Goal: Information Seeking & Learning: Check status

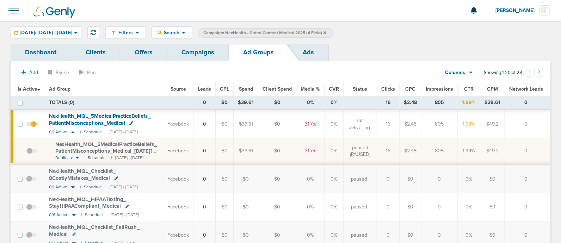
click at [334, 32] on label "Campaign: NexHealth - Gated Content Medical 2025 (4 Field)" at bounding box center [266, 33] width 136 height 10
click at [326, 31] on icon at bounding box center [324, 32] width 3 height 3
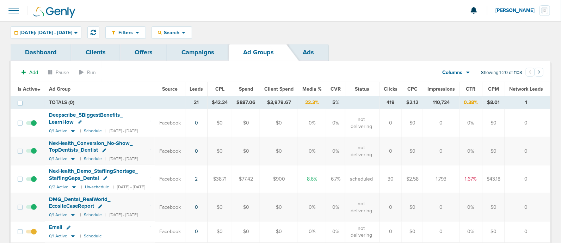
click at [199, 51] on link "Campaigns" at bounding box center [198, 52] width 62 height 17
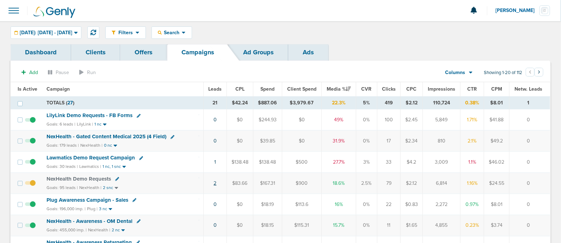
click at [215, 180] on link "2" at bounding box center [215, 183] width 3 height 6
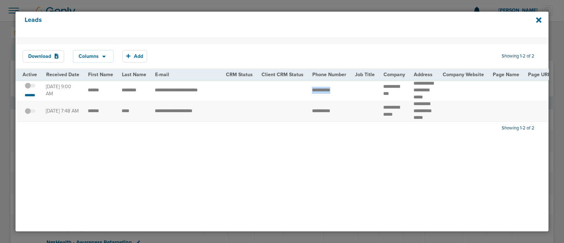
drag, startPoint x: 307, startPoint y: 89, endPoint x: 352, endPoint y: 90, distance: 45.5
copy tr
click at [537, 18] on icon at bounding box center [538, 19] width 5 height 5
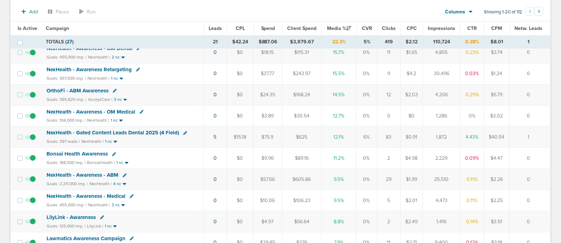
scroll to position [176, 0]
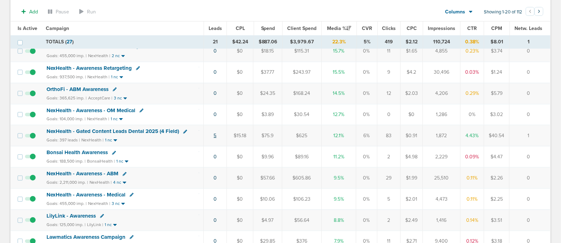
click at [216, 134] on link "5" at bounding box center [215, 135] width 3 height 6
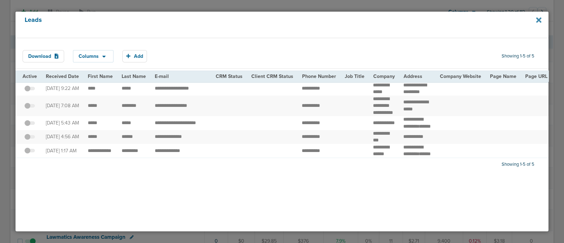
click at [537, 19] on icon at bounding box center [538, 20] width 5 height 8
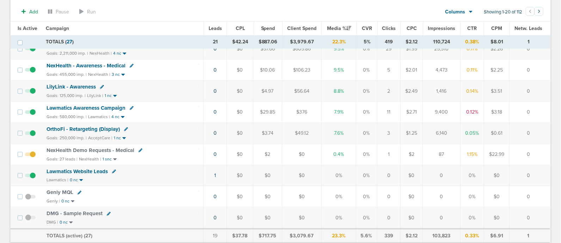
scroll to position [308, 0]
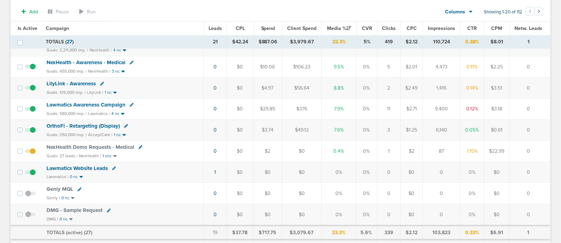
drag, startPoint x: 174, startPoint y: 146, endPoint x: 536, endPoint y: 143, distance: 361.9
click at [536, 143] on tr "NexHealth Demo Requests - Medical Goals: 27 leads | NexHealth | 1 snc 0 $0 $2 $…" at bounding box center [280, 151] width 539 height 21
click at [537, 143] on td "0" at bounding box center [530, 151] width 41 height 21
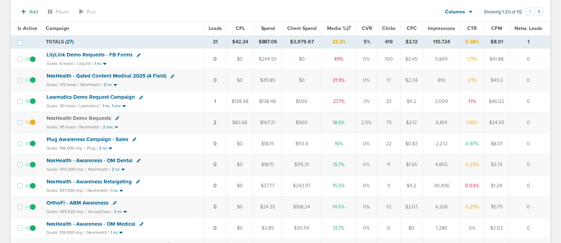
scroll to position [0, 0]
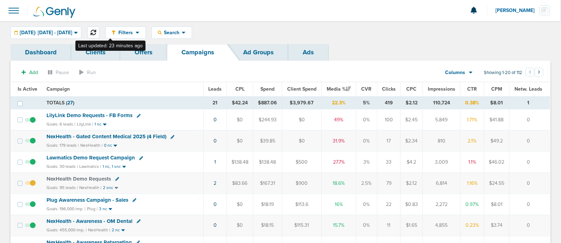
click at [96, 30] on icon at bounding box center [94, 33] width 6 height 6
click at [99, 29] on button at bounding box center [93, 32] width 12 height 12
drag, startPoint x: 196, startPoint y: 118, endPoint x: 393, endPoint y: 131, distance: 197.0
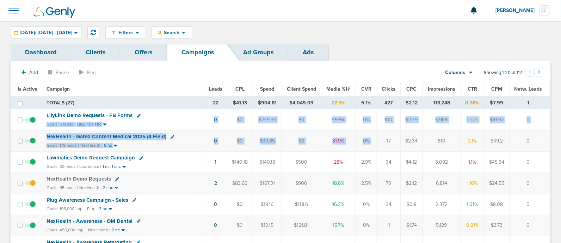
drag, startPoint x: 500, startPoint y: 144, endPoint x: 548, endPoint y: 163, distance: 51.2
click at [543, 163] on td "0" at bounding box center [529, 162] width 41 height 21
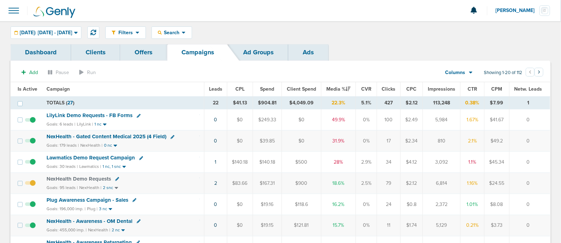
drag, startPoint x: 542, startPoint y: 162, endPoint x: 46, endPoint y: 88, distance: 501.9
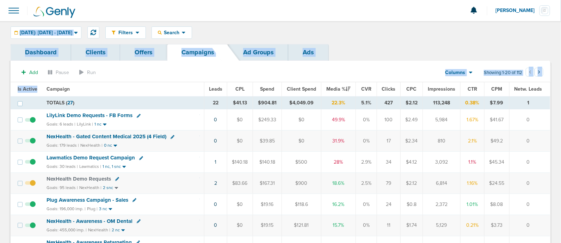
drag, startPoint x: 46, startPoint y: 88, endPoint x: 3, endPoint y: 22, distance: 79.3
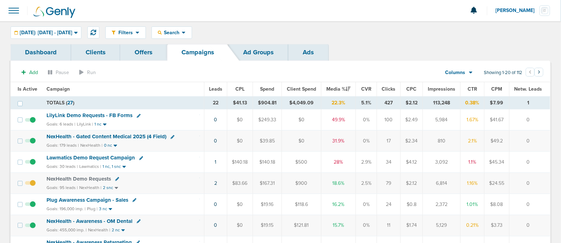
click at [5, 23] on div "Filters Active Only Settings Status Active Inactive Objectives MQL SQL Traffic …" at bounding box center [280, 32] width 561 height 23
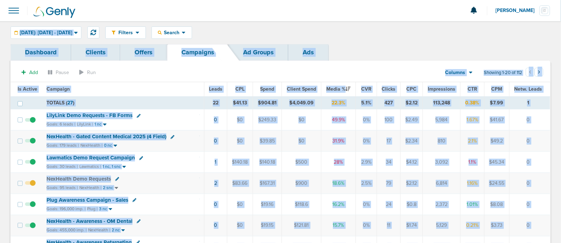
drag, startPoint x: 18, startPoint y: 28, endPoint x: 557, endPoint y: 165, distance: 556.6
click at [543, 154] on td "0" at bounding box center [529, 162] width 41 height 21
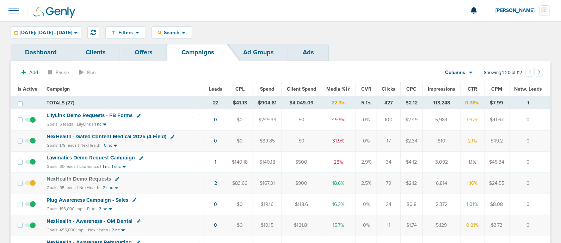
drag, startPoint x: 534, startPoint y: 155, endPoint x: 4, endPoint y: 24, distance: 546.0
click at [4, 24] on div "Filters Active Only Settings Status Active Inactive Objectives MQL SQL Traffic …" at bounding box center [280, 32] width 561 height 23
click at [96, 31] on icon at bounding box center [94, 33] width 6 height 6
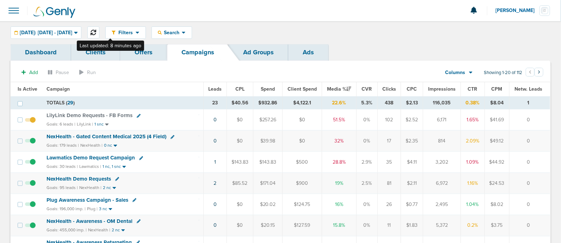
click at [99, 27] on button at bounding box center [93, 32] width 12 height 12
drag, startPoint x: 177, startPoint y: 122, endPoint x: 542, endPoint y: 111, distance: 364.5
click at [542, 111] on tr "LilyLink Demo Requests - FB Forms Goals: 6 leads | LilyLink | 1 snc 0 $0 $257.2…" at bounding box center [280, 119] width 539 height 21
click at [542, 111] on td "0" at bounding box center [530, 119] width 41 height 21
click at [96, 30] on icon at bounding box center [94, 33] width 6 height 6
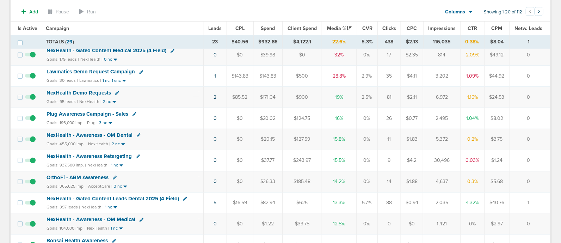
scroll to position [132, 0]
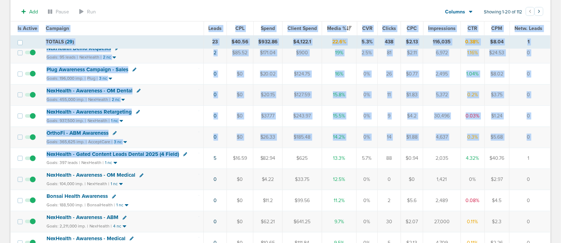
drag, startPoint x: 235, startPoint y: 150, endPoint x: 556, endPoint y: 157, distance: 321.1
click at [556, 157] on div "Dashboard Clients Offers Campaigns Ad Groups Ads Add Pause Run Columns Media St…" at bounding box center [280, 185] width 561 height 547
click at [546, 156] on td "1" at bounding box center [530, 158] width 41 height 21
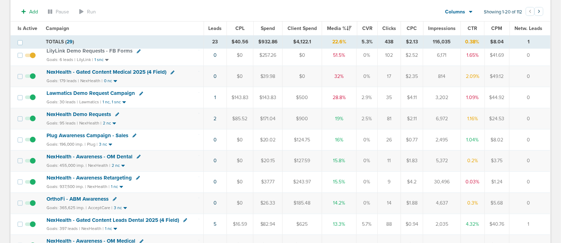
scroll to position [0, 0]
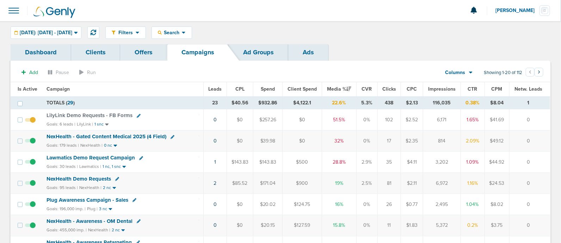
drag, startPoint x: 111, startPoint y: 92, endPoint x: 563, endPoint y: 169, distance: 458.9
click at [561, 169] on html "Notifications You have no unread notifications [PERSON_NAME] Profile Sign Out C…" at bounding box center [280, 121] width 561 height 243
click at [546, 145] on td "0" at bounding box center [530, 140] width 41 height 21
click at [138, 133] on span "NexHealth - Gated Content Medical 2025 (4 Field)" at bounding box center [107, 136] width 120 height 6
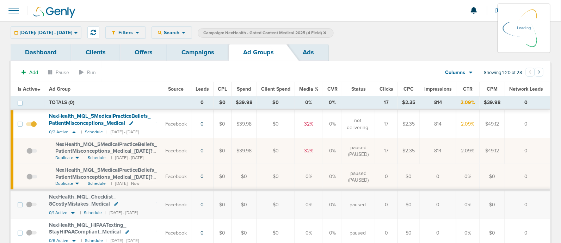
click at [194, 51] on link "Campaigns" at bounding box center [198, 52] width 62 height 17
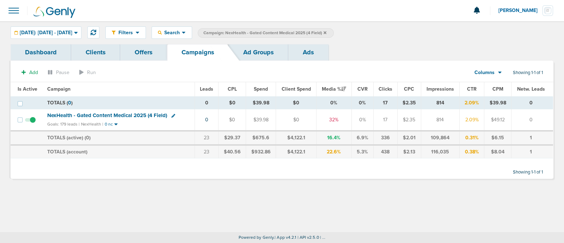
click at [114, 116] on span "NexHealth - Gated Content Medical 2025 (4 Field)" at bounding box center [107, 115] width 120 height 6
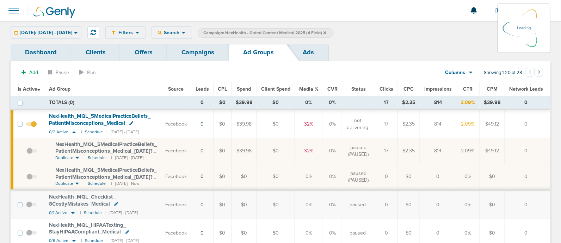
click at [304, 52] on link "Ads" at bounding box center [308, 52] width 40 height 17
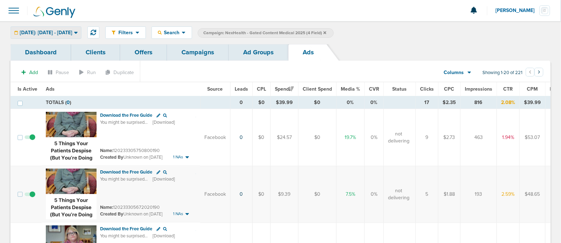
click at [78, 33] on icon at bounding box center [76, 33] width 4 height 2
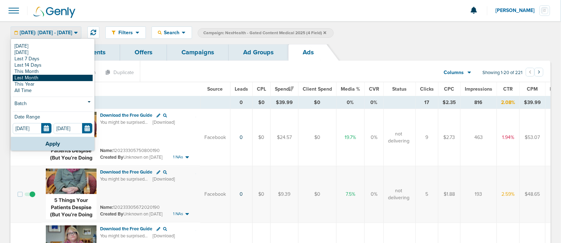
click at [41, 76] on link "Last Month" at bounding box center [53, 78] width 80 height 6
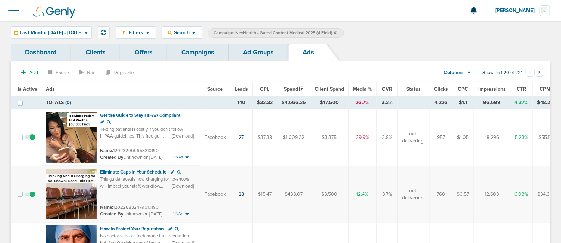
click at [243, 86] on span "Leads" at bounding box center [241, 89] width 13 height 6
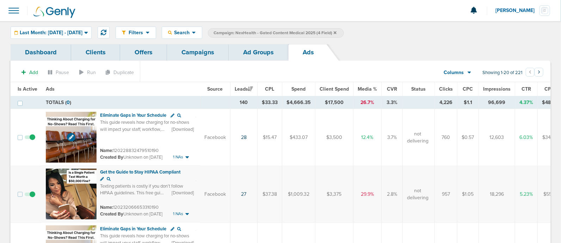
click at [74, 130] on img at bounding box center [71, 137] width 51 height 51
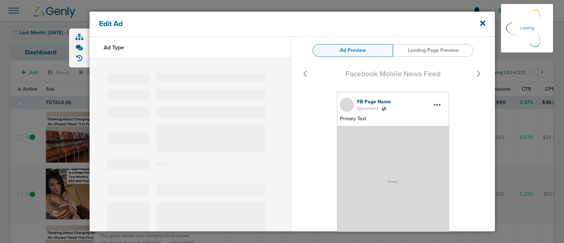
select select "learn_more"
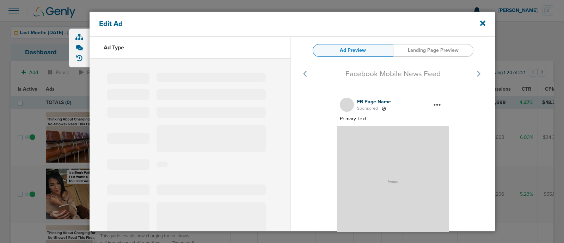
type input "120228832479510190"
type input "Eliminate Gaps in Your Schedule"
type textarea "This guide reveals how charging for no-shows will impact your staff, workflow, …"
select select "download"
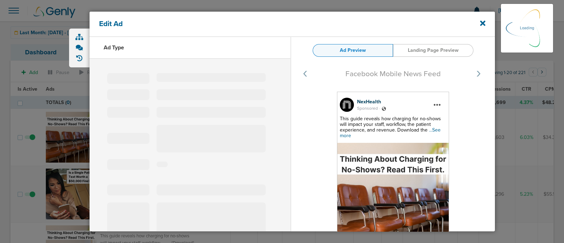
click at [349, 137] on span "...See more" at bounding box center [390, 133] width 101 height 12
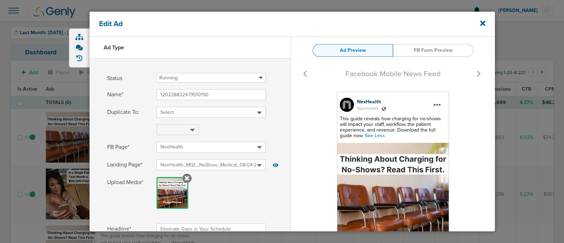
click at [366, 133] on div "This guide reveals how charging for no-shows will impact your staff, workflow, …" at bounding box center [393, 127] width 106 height 23
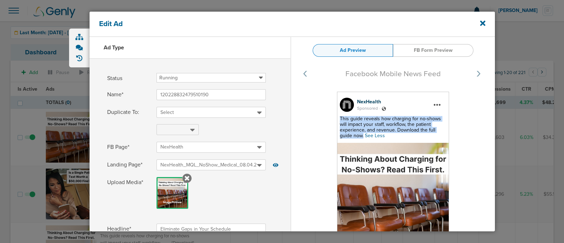
drag, startPoint x: 365, startPoint y: 133, endPoint x: 337, endPoint y: 117, distance: 32.2
click at [337, 117] on div "NexHealth Sponsored . This guide reveals how charging for no-shows will impact …" at bounding box center [393, 195] width 112 height 206
copy span "This guide reveals how charging for no-shows will impact your staff, workflow, …"
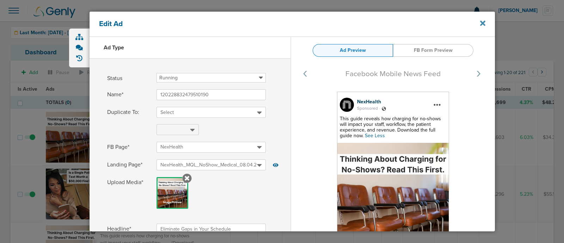
click at [483, 24] on icon at bounding box center [482, 23] width 5 height 5
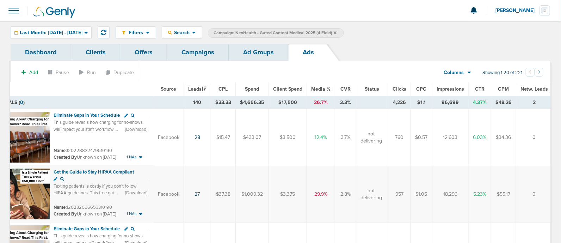
drag, startPoint x: 390, startPoint y: 61, endPoint x: 0, endPoint y: 54, distance: 390.1
click at [543, 43] on div "Filters Active Only Settings Status Active Inactive Objectives MQL SQL Traffic …" at bounding box center [280, 32] width 561 height 23
click at [196, 53] on link "Campaigns" at bounding box center [198, 52] width 62 height 17
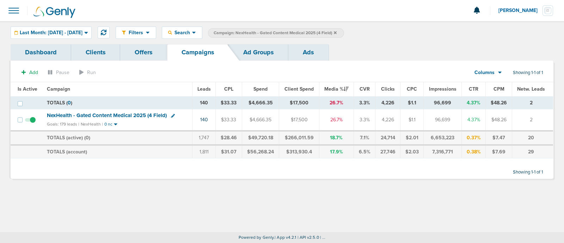
click at [337, 32] on icon at bounding box center [335, 33] width 3 height 4
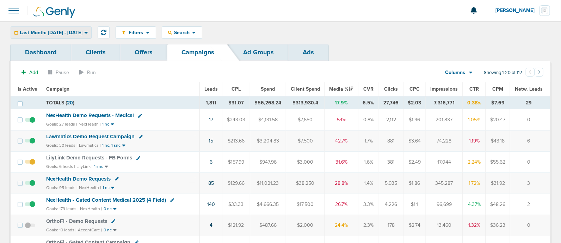
click at [77, 33] on span "Last Month: [DATE] - [DATE]" at bounding box center [51, 32] width 63 height 5
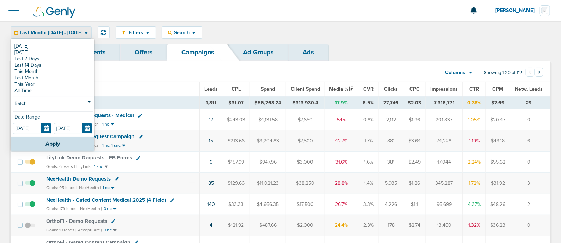
click at [180, 101] on td "TOTALS ( 20 )" at bounding box center [121, 102] width 158 height 13
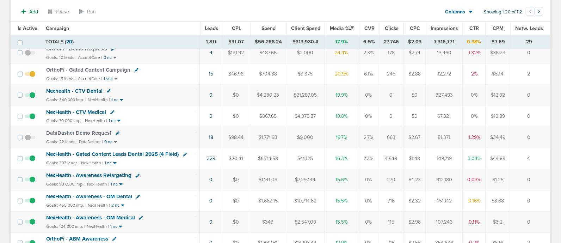
scroll to position [176, 0]
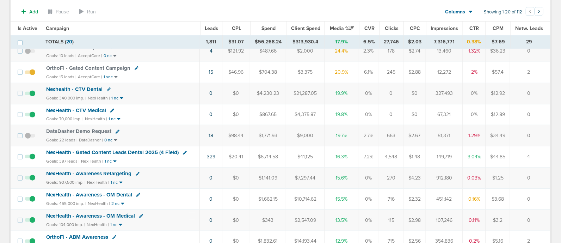
click at [146, 149] on span "NexHealth - Gated Content Leads Dental 2025 (4 Field)" at bounding box center [112, 152] width 132 height 6
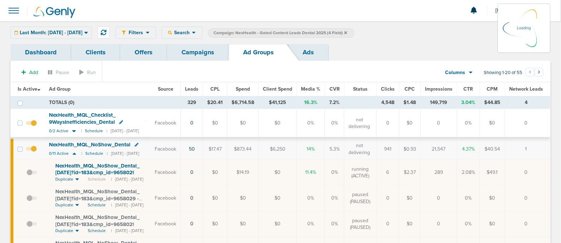
click at [307, 50] on link "Ads" at bounding box center [308, 52] width 40 height 17
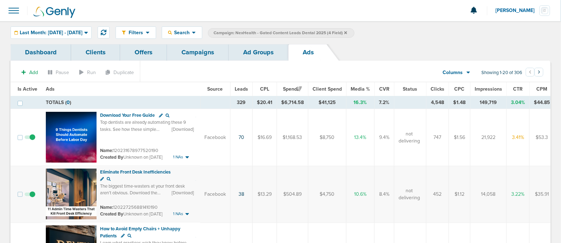
click at [241, 86] on span "Leads" at bounding box center [241, 89] width 13 height 6
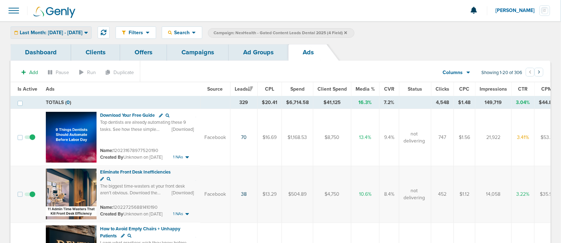
click at [78, 32] on span "Last Month: [DATE] - [DATE]" at bounding box center [51, 32] width 63 height 5
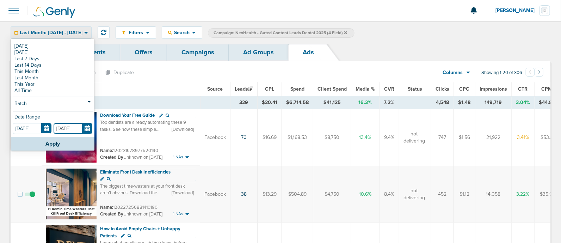
click at [86, 125] on input "[DATE]" at bounding box center [73, 128] width 39 height 11
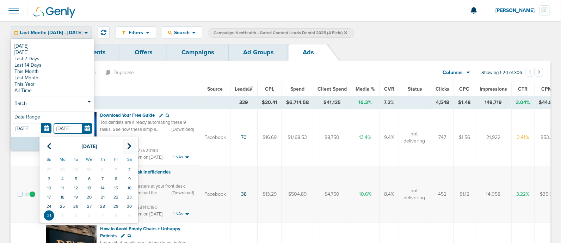
click at [130, 146] on icon at bounding box center [129, 146] width 5 height 7
click at [75, 205] on td "30" at bounding box center [75, 206] width 13 height 9
type input "[DATE]"
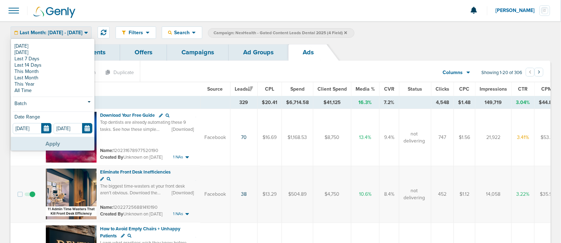
click at [61, 145] on button "Apply" at bounding box center [53, 144] width 84 height 14
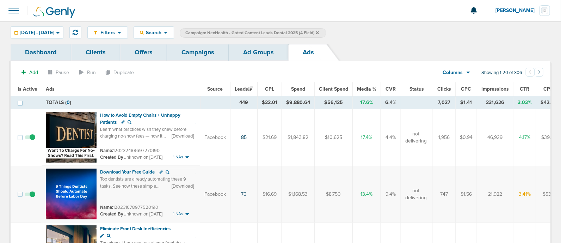
click at [205, 50] on link "Campaigns" at bounding box center [198, 52] width 62 height 17
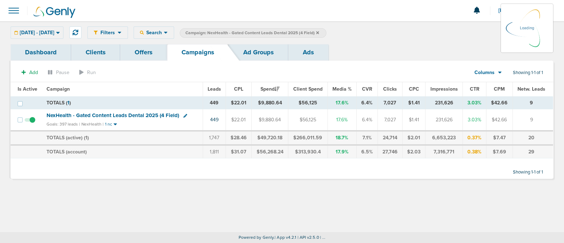
click at [319, 32] on icon at bounding box center [317, 32] width 3 height 3
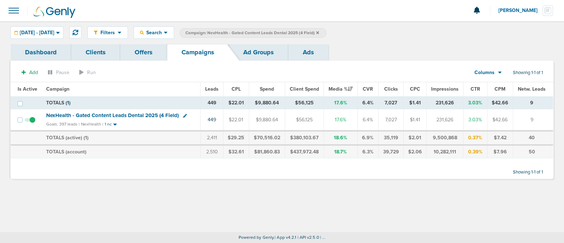
click at [319, 32] on icon at bounding box center [317, 32] width 3 height 3
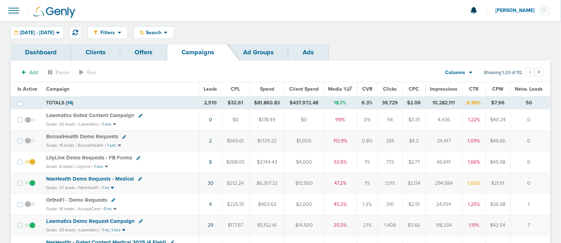
scroll to position [88, 0]
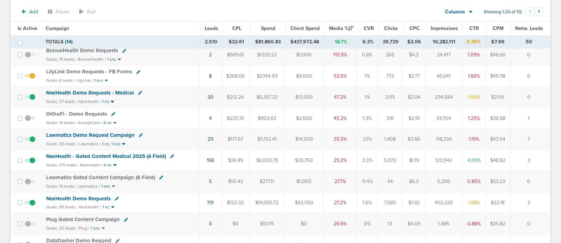
click at [131, 155] on span "NexHealth - Gated Content Medical 2025 (4 Field)" at bounding box center [106, 156] width 120 height 6
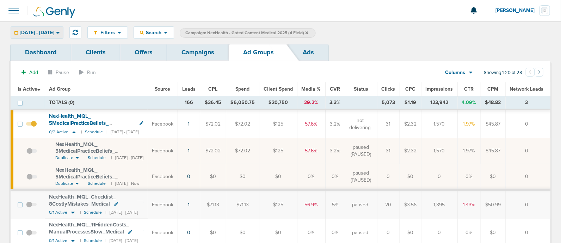
click at [60, 35] on icon at bounding box center [58, 33] width 4 height 6
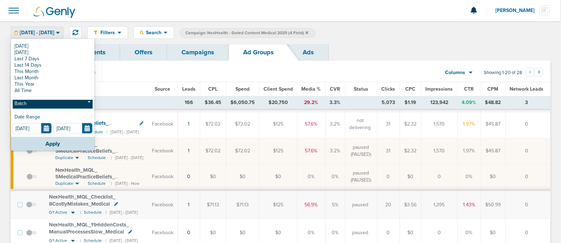
click at [43, 103] on link "Batch" at bounding box center [53, 104] width 80 height 9
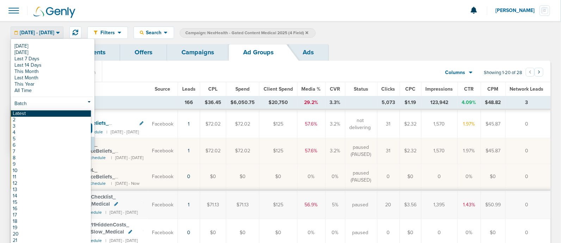
click at [43, 114] on link "Latest" at bounding box center [51, 113] width 80 height 6
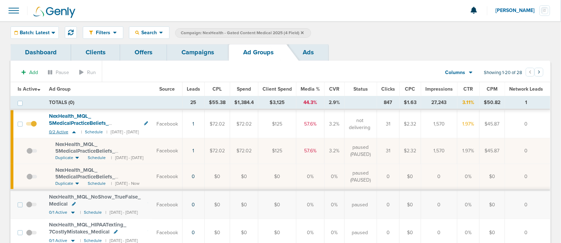
click at [74, 131] on icon at bounding box center [73, 132] width 7 height 6
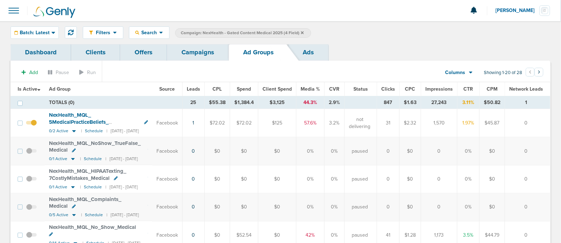
click at [320, 89] on span "Media %" at bounding box center [310, 89] width 19 height 6
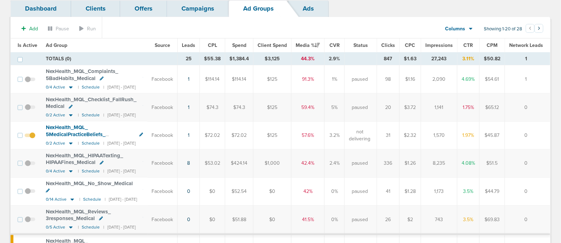
scroll to position [132, 0]
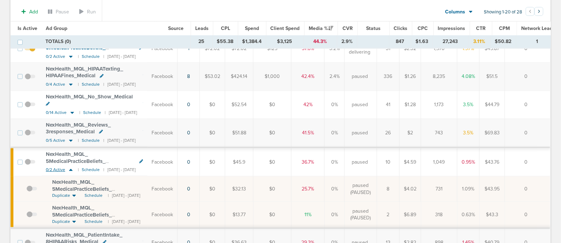
click at [70, 169] on icon at bounding box center [71, 170] width 4 height 2
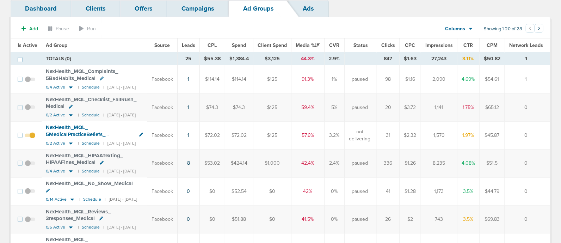
scroll to position [0, 0]
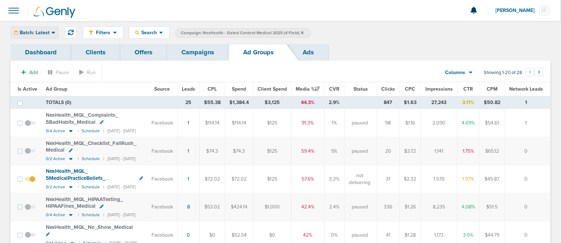
click at [36, 36] on div "Batch: Latest" at bounding box center [35, 33] width 48 height 12
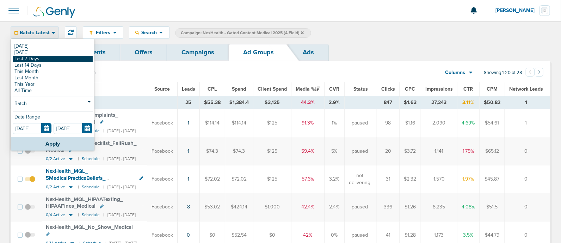
click at [33, 58] on link "Last 7 Days" at bounding box center [53, 59] width 80 height 6
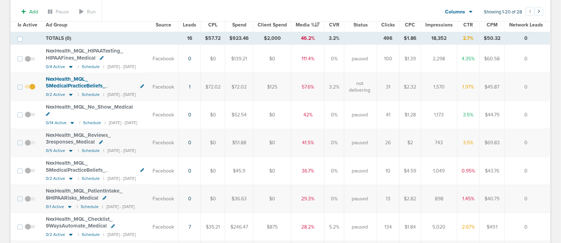
scroll to position [44, 0]
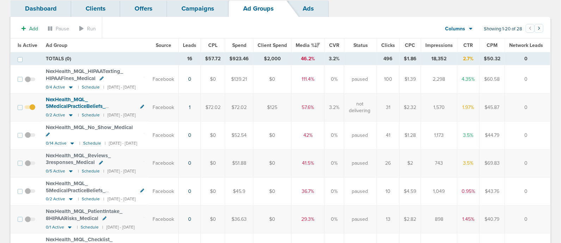
drag, startPoint x: 536, startPoint y: 147, endPoint x: 39, endPoint y: 69, distance: 503.0
click at [39, 66] on td at bounding box center [31, 79] width 19 height 28
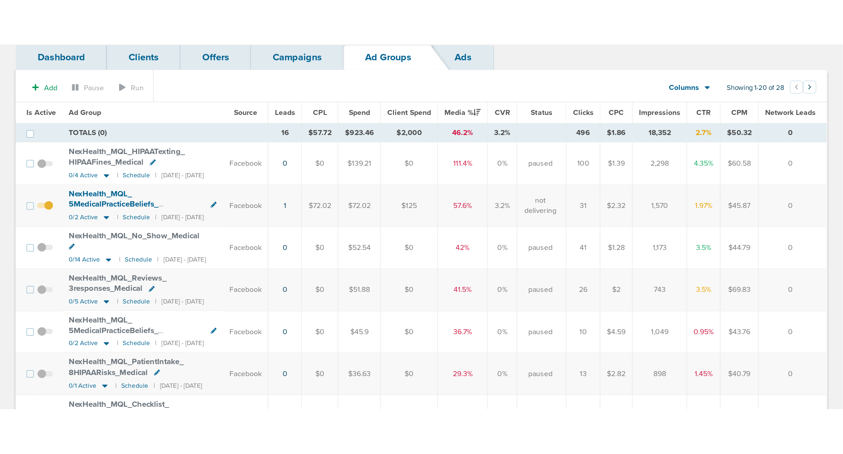
scroll to position [44, 0]
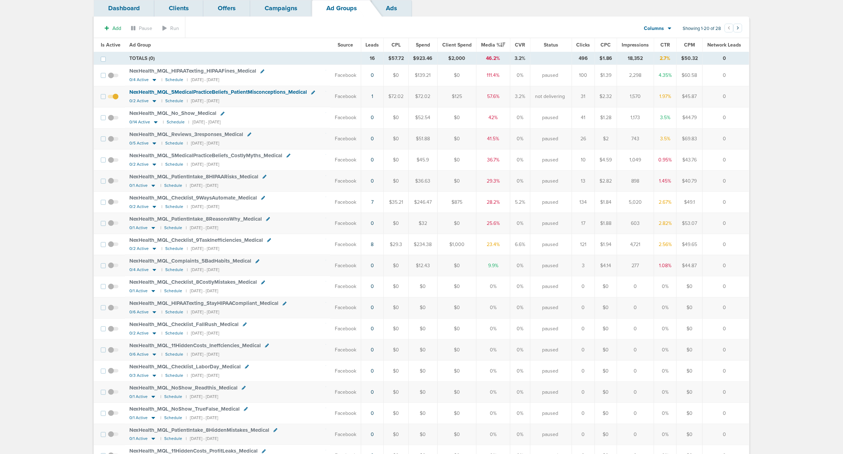
click at [291, 11] on link "Campaigns" at bounding box center [281, 8] width 62 height 17
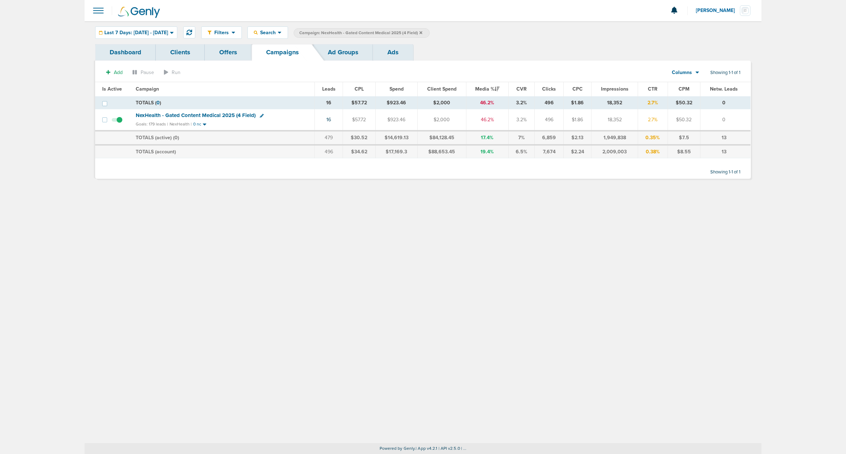
click at [422, 32] on icon at bounding box center [420, 32] width 3 height 3
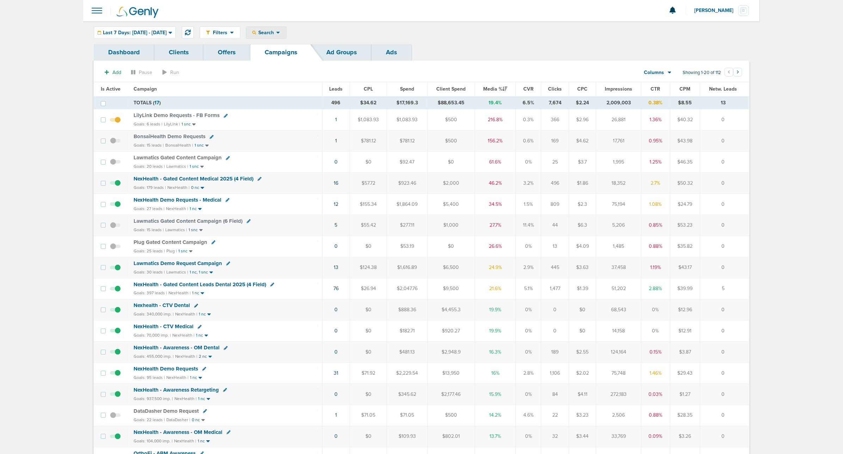
click at [286, 27] on div "Search" at bounding box center [266, 33] width 40 height 12
click at [295, 62] on link "Campaign" at bounding box center [282, 64] width 73 height 9
select select "cmpName"
type input "medical"
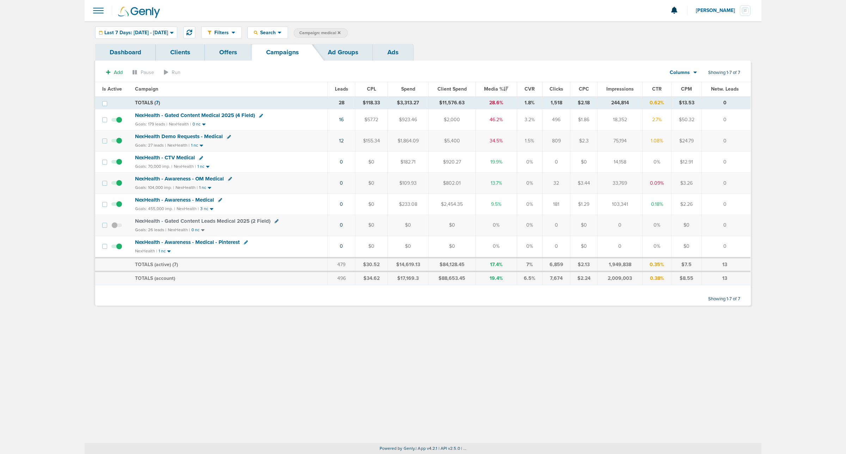
click at [177, 138] on span "NexHealth Demo Requests - Medical" at bounding box center [179, 136] width 88 height 6
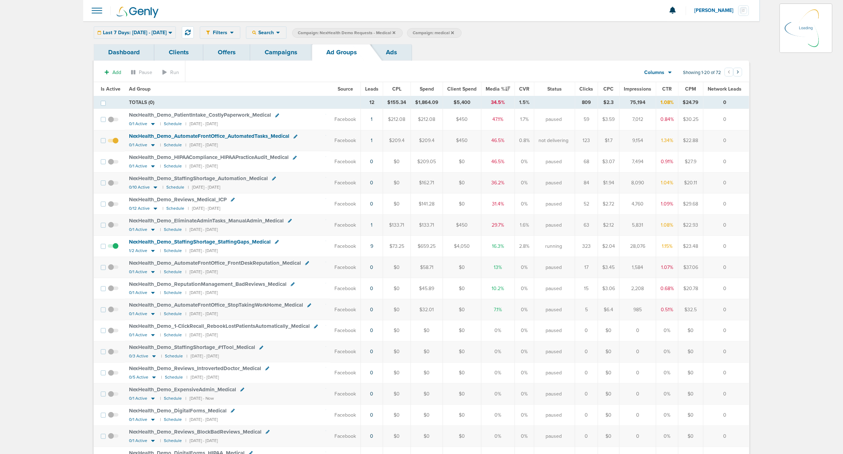
click at [396, 53] on link "Ads" at bounding box center [391, 52] width 40 height 17
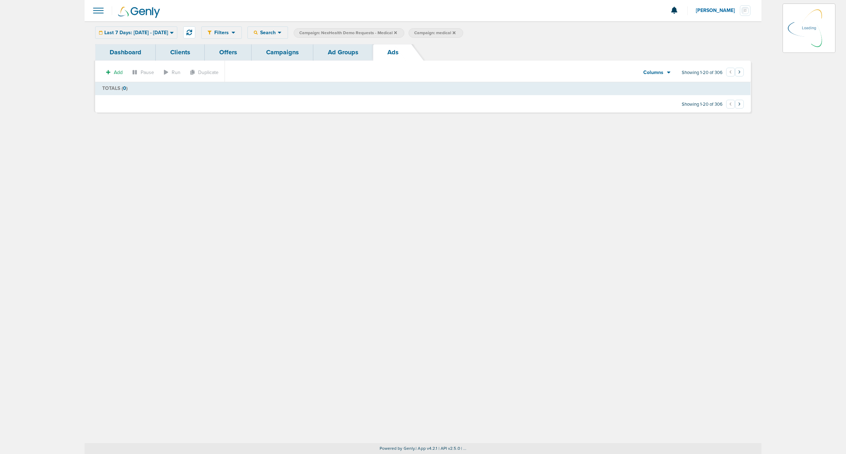
click at [177, 32] on div "Last 7 Days: [DATE] - [DATE] [DATE] [DATE] Last 7 Days Last 14 Days This Month …" at bounding box center [136, 32] width 82 height 12
click at [174, 33] on icon at bounding box center [172, 33] width 4 height 6
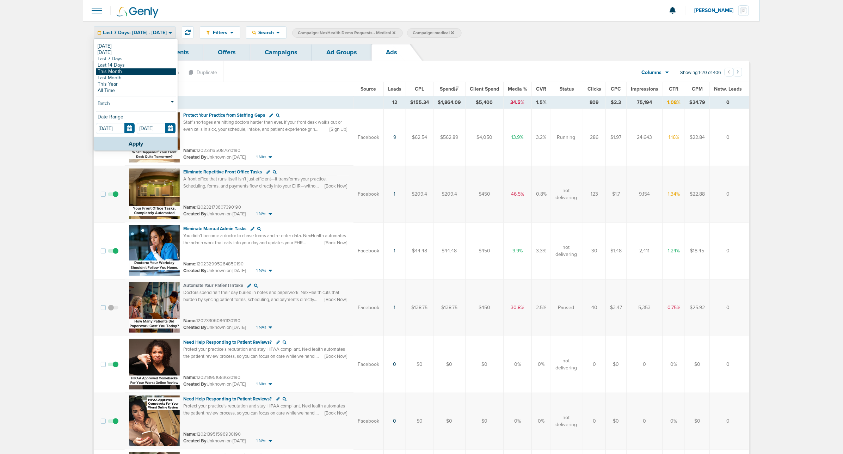
click at [135, 72] on link "This Month" at bounding box center [136, 71] width 80 height 6
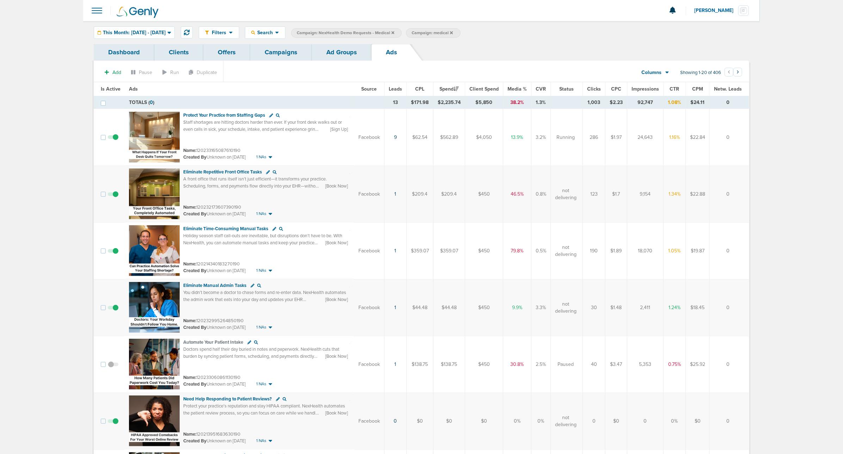
click at [396, 90] on span "Leads" at bounding box center [395, 89] width 13 height 6
click at [166, 33] on span "This Month: [DATE] - [DATE]" at bounding box center [134, 32] width 63 height 5
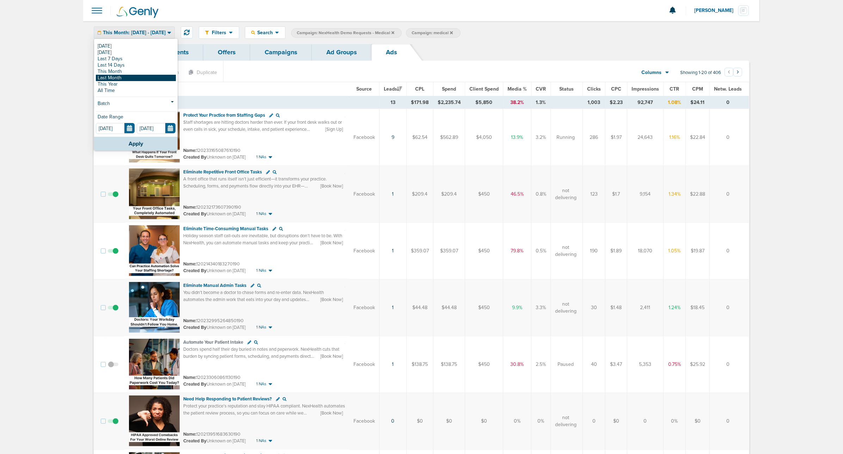
click at [140, 77] on link "Last Month" at bounding box center [136, 78] width 80 height 6
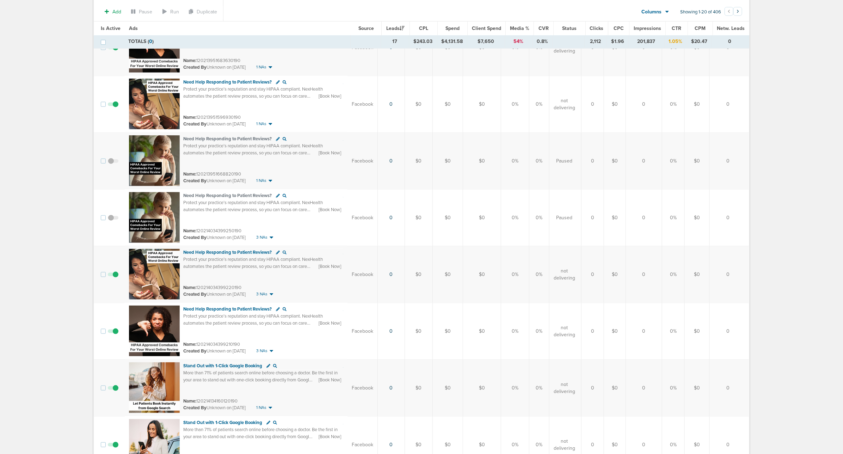
scroll to position [264, 0]
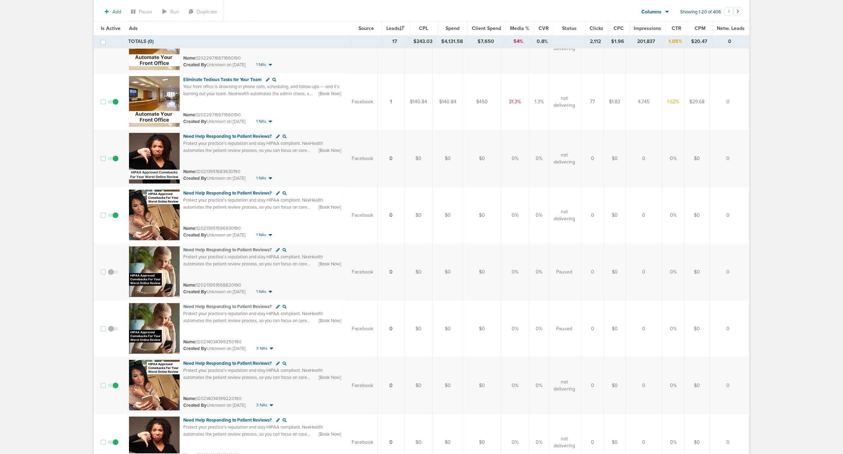
click at [61, 92] on main "Notifications You have no unread notifications [PERSON_NAME] Profile Sign Out C…" at bounding box center [421, 376] width 843 height 1281
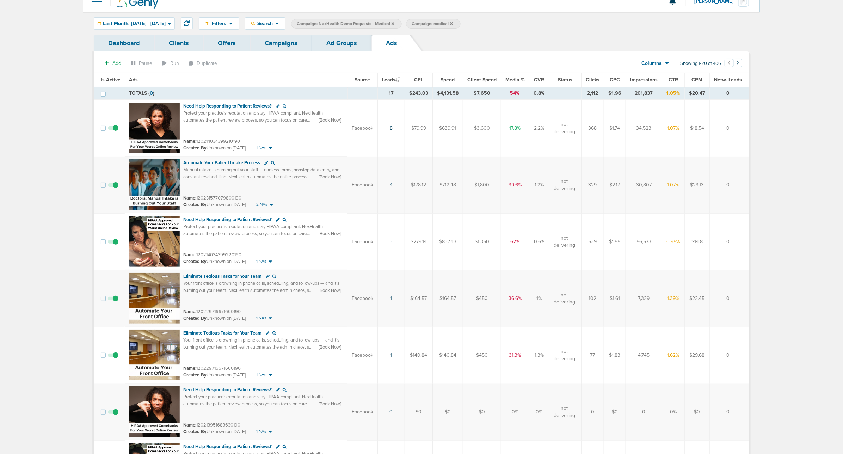
scroll to position [0, 0]
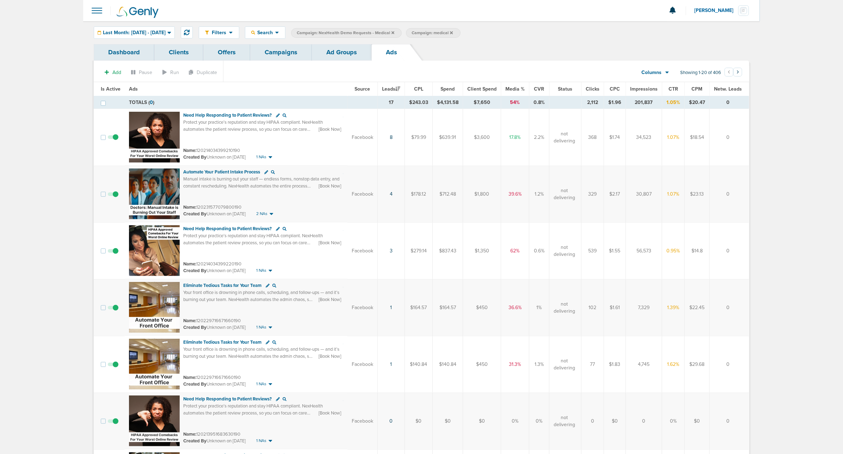
click at [394, 33] on icon at bounding box center [392, 32] width 3 height 3
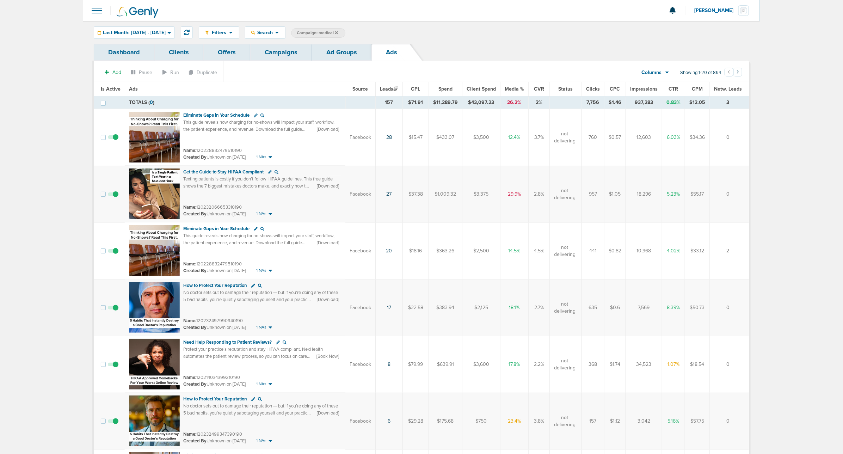
click at [288, 51] on link "Campaigns" at bounding box center [281, 52] width 62 height 17
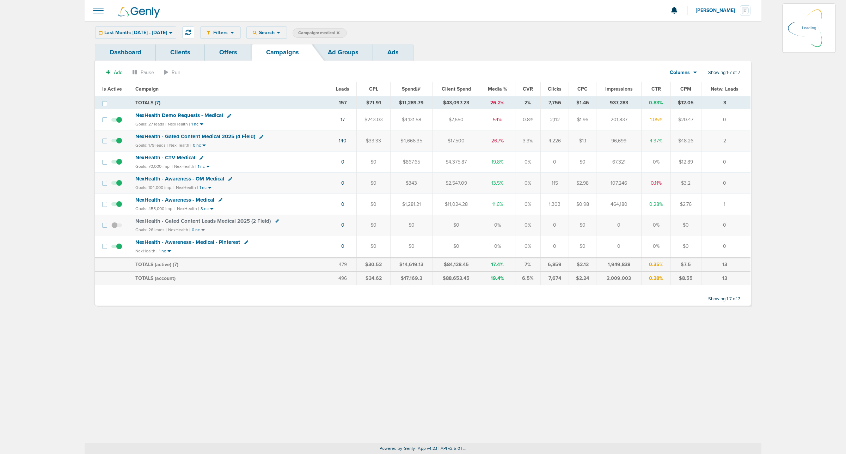
click at [339, 31] on icon at bounding box center [338, 33] width 3 height 4
click at [339, 32] on icon at bounding box center [338, 32] width 3 height 3
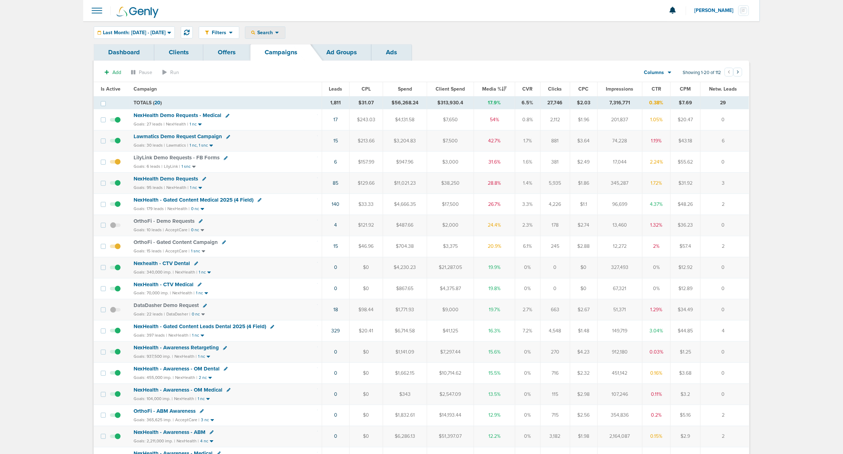
click at [278, 29] on div "Search" at bounding box center [265, 33] width 40 height 12
click at [286, 54] on link "Client" at bounding box center [281, 55] width 73 height 9
type input "nex"
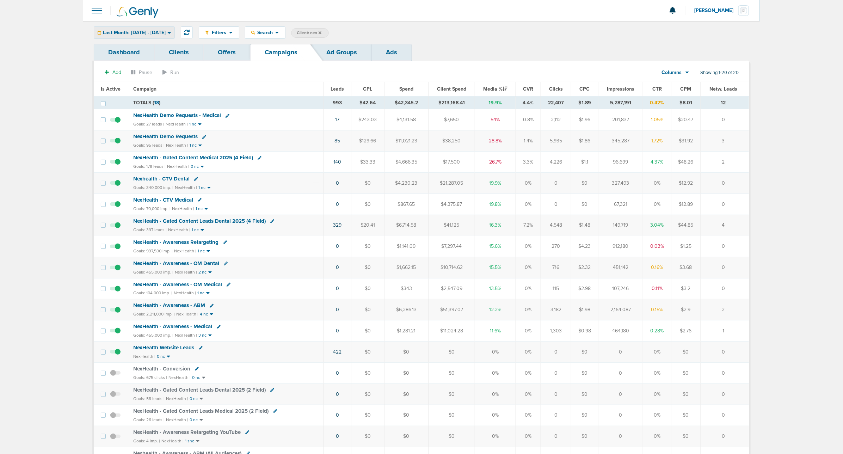
click at [174, 35] on div "Last Month: [DATE] - [DATE]" at bounding box center [134, 33] width 80 height 12
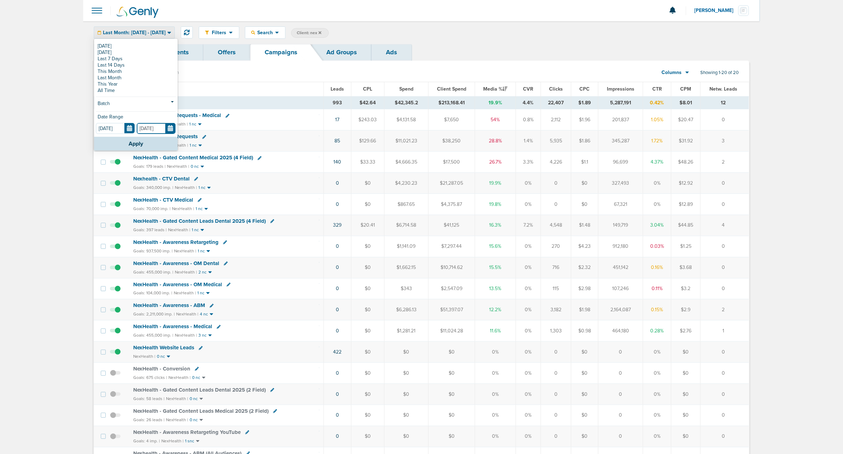
click at [173, 127] on input "[DATE]" at bounding box center [156, 128] width 39 height 11
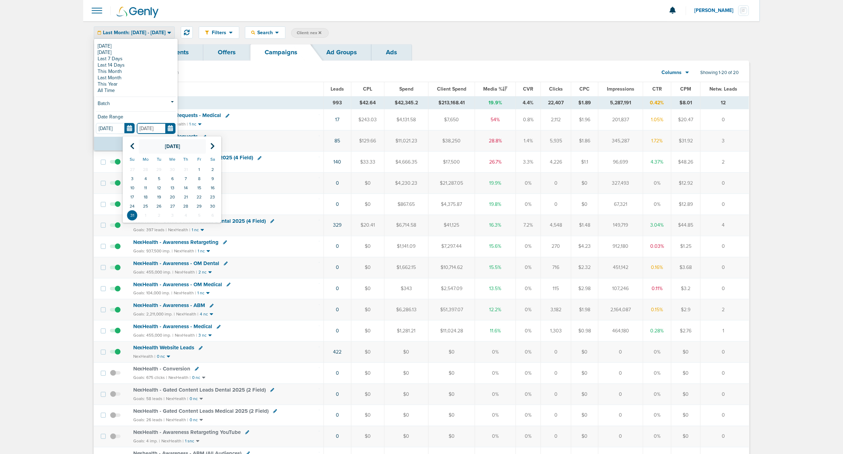
click at [205, 150] on th "[DATE]" at bounding box center [172, 146] width 67 height 14
click at [150, 130] on input "[DATE]" at bounding box center [156, 128] width 39 height 11
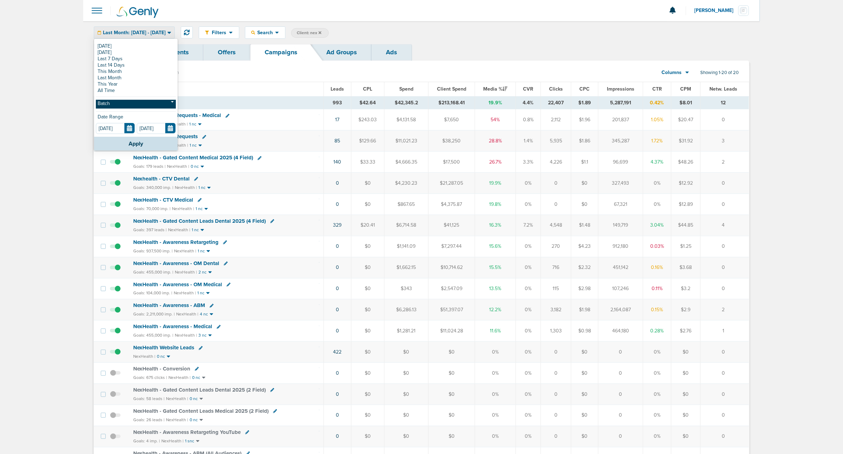
click at [159, 106] on link "Batch" at bounding box center [136, 104] width 80 height 9
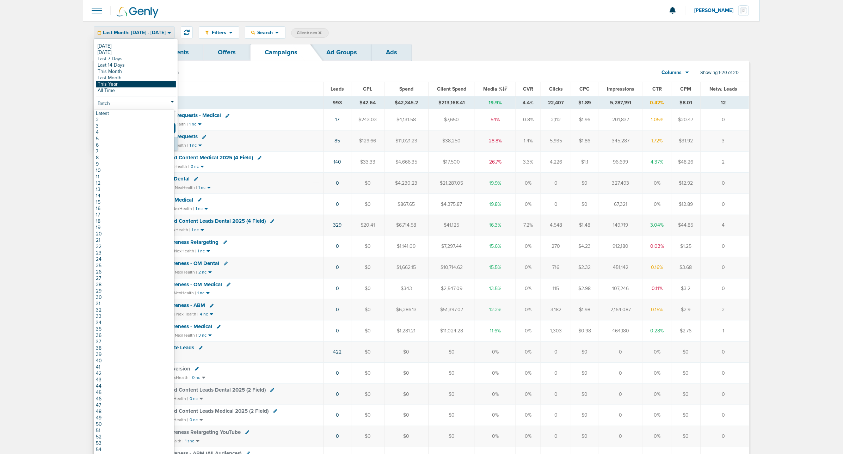
click at [163, 84] on link "This Year" at bounding box center [136, 84] width 80 height 6
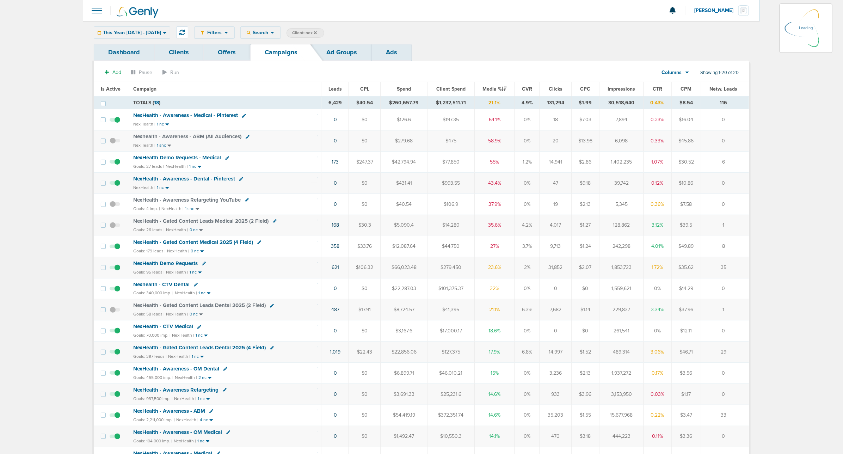
click at [334, 87] on span "Leads" at bounding box center [335, 89] width 13 height 6
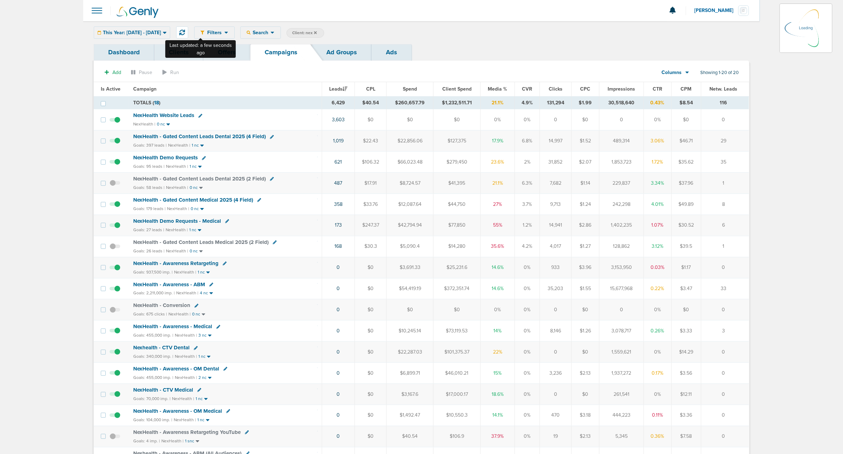
click at [170, 34] on div "This Year: [DATE] - [DATE] [DATE] [DATE] Last 7 Days Last 14 Days This Month La…" at bounding box center [132, 32] width 76 height 12
click at [166, 32] on icon at bounding box center [165, 33] width 4 height 2
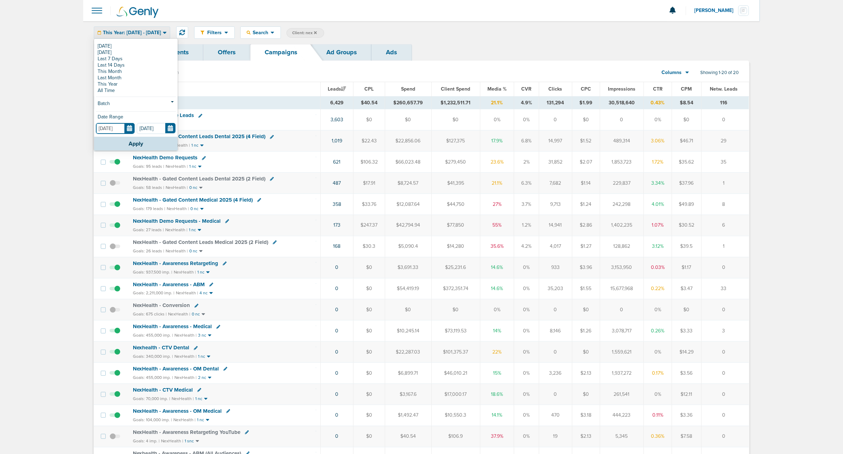
click at [125, 128] on input "[DATE]" at bounding box center [115, 128] width 39 height 11
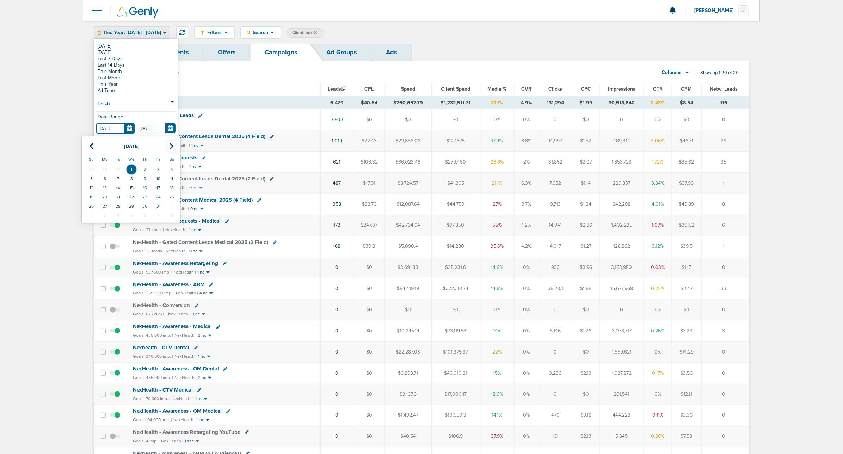
click at [169, 147] on th at bounding box center [171, 146] width 13 height 14
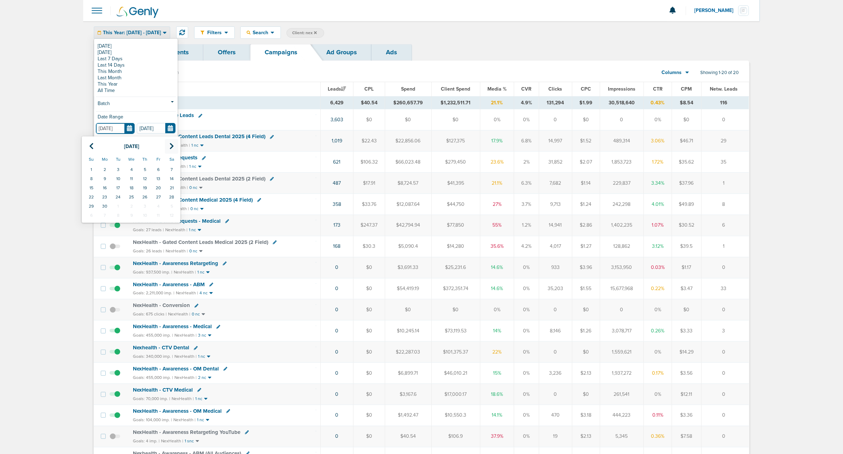
click at [169, 147] on th at bounding box center [171, 146] width 13 height 14
click at [156, 171] on td "1" at bounding box center [158, 169] width 13 height 9
type input "[DATE]"
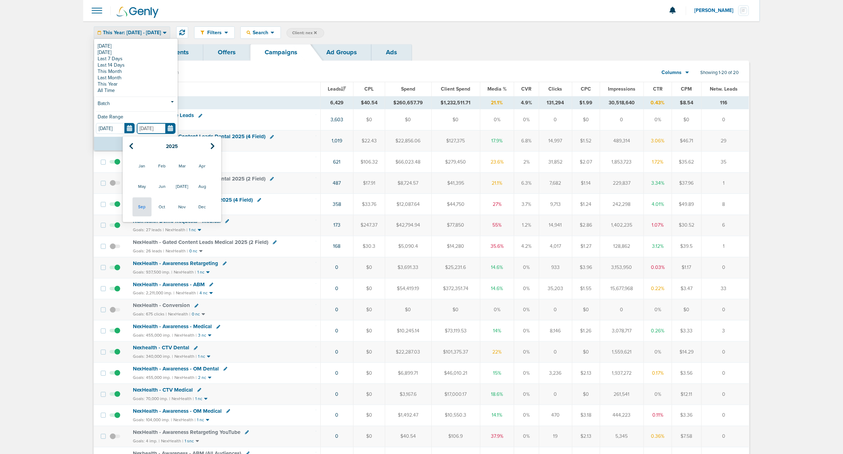
click at [168, 129] on input "[DATE]" at bounding box center [156, 128] width 39 height 11
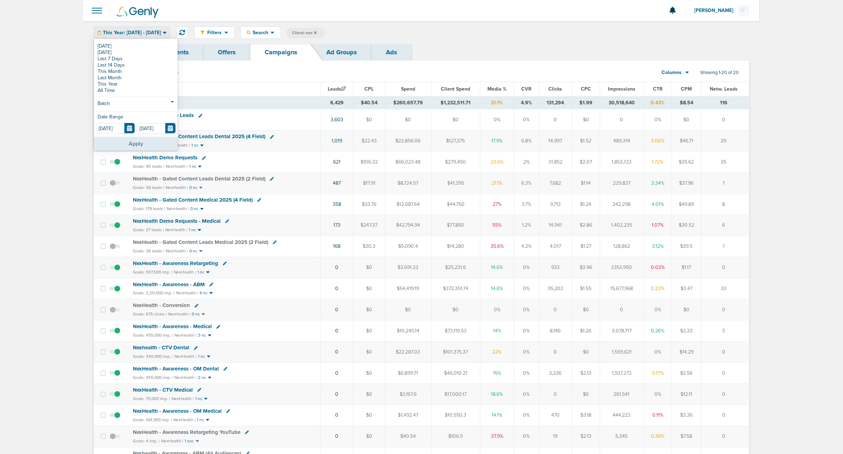
click at [109, 143] on button "Apply" at bounding box center [136, 144] width 84 height 14
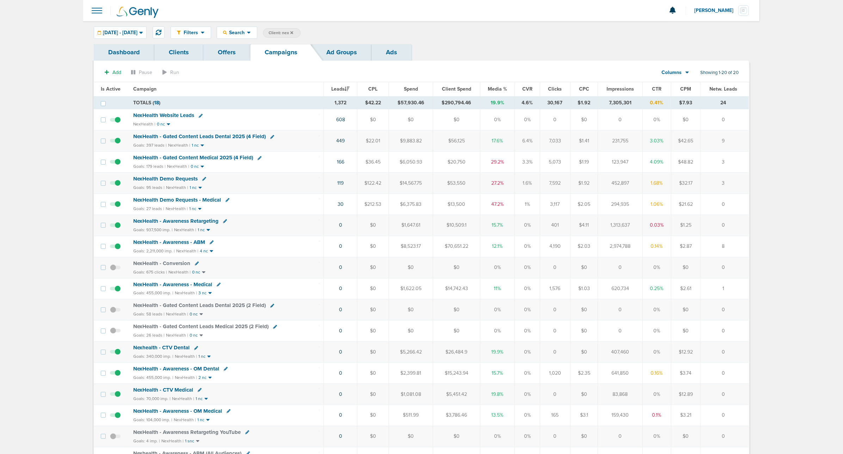
click at [173, 178] on span "NexHealth Demo Requests" at bounding box center [166, 178] width 64 height 6
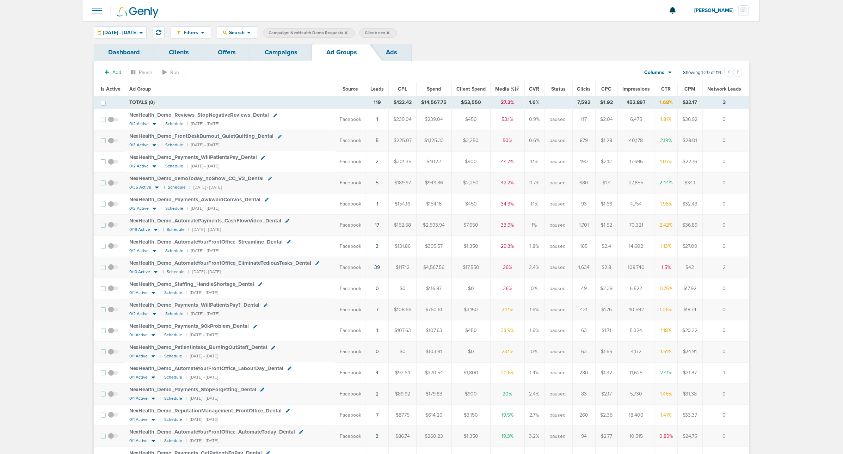
click at [392, 49] on link "Ads" at bounding box center [391, 52] width 40 height 17
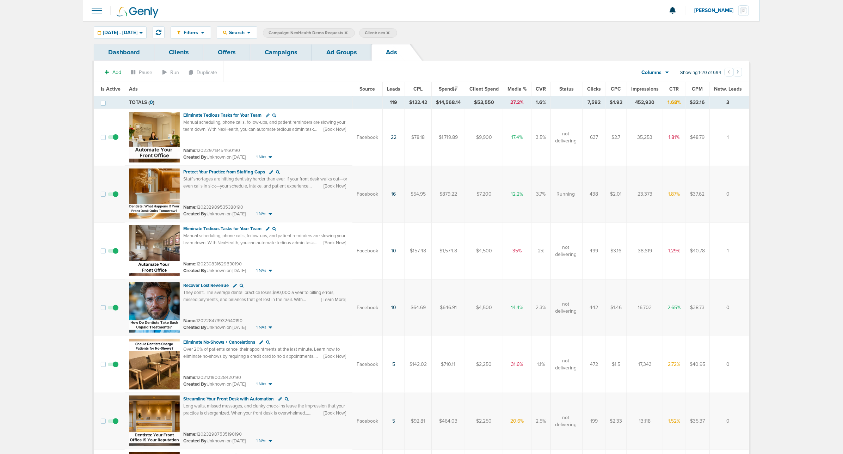
click at [396, 87] on span "Leads" at bounding box center [393, 89] width 13 height 6
click at [284, 51] on link "Campaigns" at bounding box center [281, 52] width 62 height 17
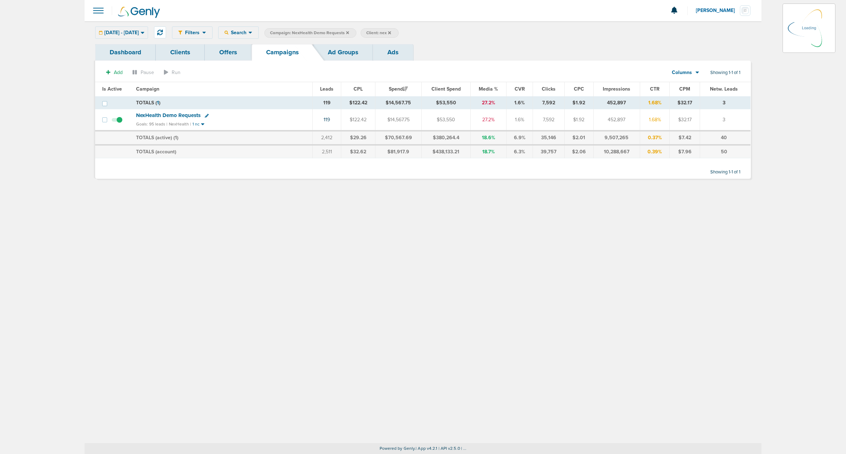
click at [349, 32] on icon at bounding box center [347, 32] width 3 height 3
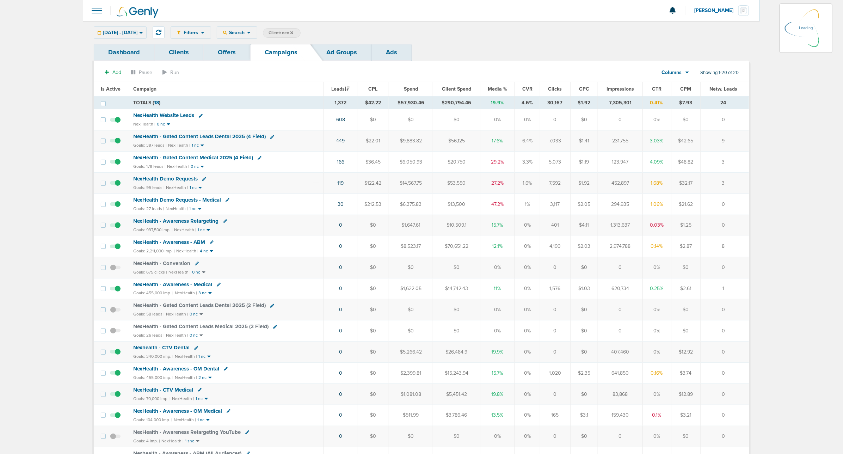
click at [217, 137] on span "NexHealth - Gated Content Leads Dental 2025 (4 Field)" at bounding box center [200, 136] width 132 height 6
click at [222, 136] on span "NexHealth - Gated Content Leads Dental 2025 (4 Field)" at bounding box center [200, 136] width 132 height 6
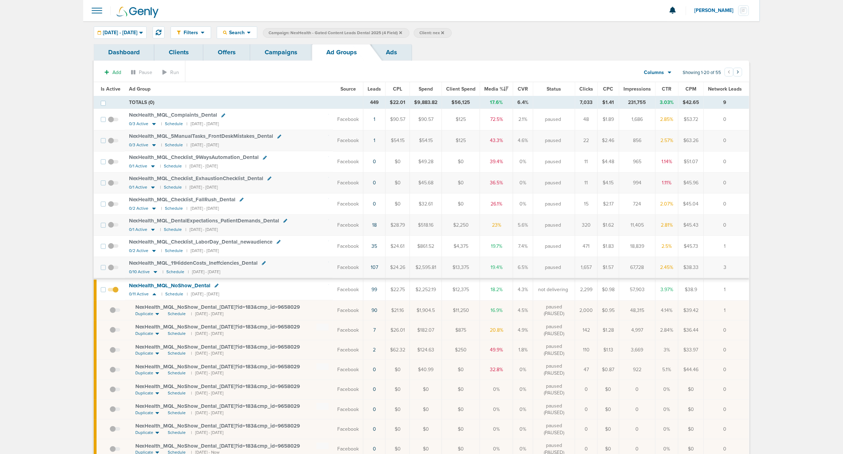
click at [390, 52] on link "Ads" at bounding box center [391, 52] width 40 height 17
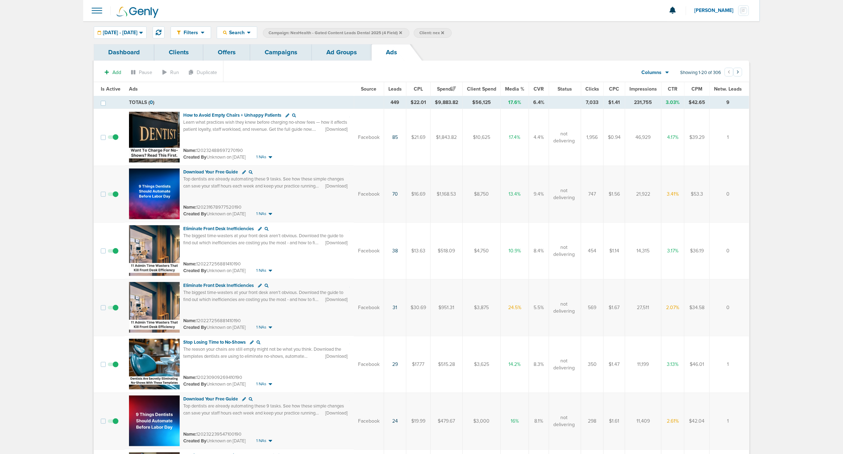
click at [395, 91] on span "Leads" at bounding box center [394, 89] width 13 height 6
click at [265, 51] on link "Campaigns" at bounding box center [281, 52] width 62 height 17
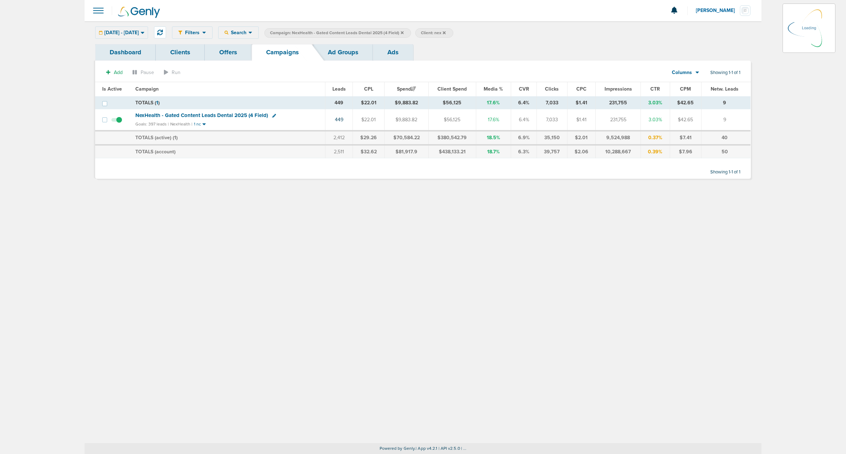
click at [403, 32] on icon at bounding box center [402, 32] width 3 height 3
